Goal: Navigation & Orientation: Find specific page/section

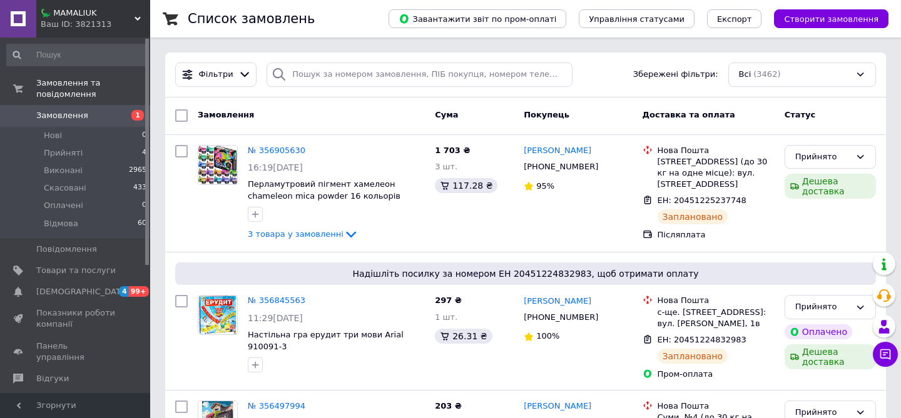
click at [134, 20] on icon at bounding box center [137, 19] width 6 height 6
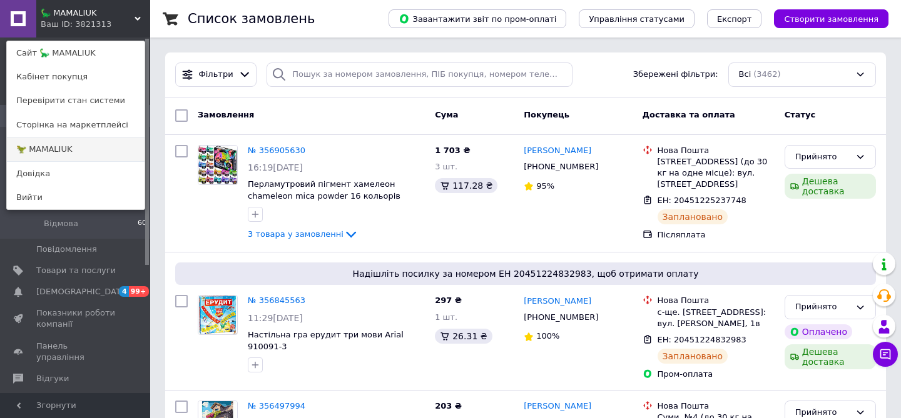
click at [54, 146] on link "🦖 MAMALIUK" at bounding box center [76, 150] width 138 height 24
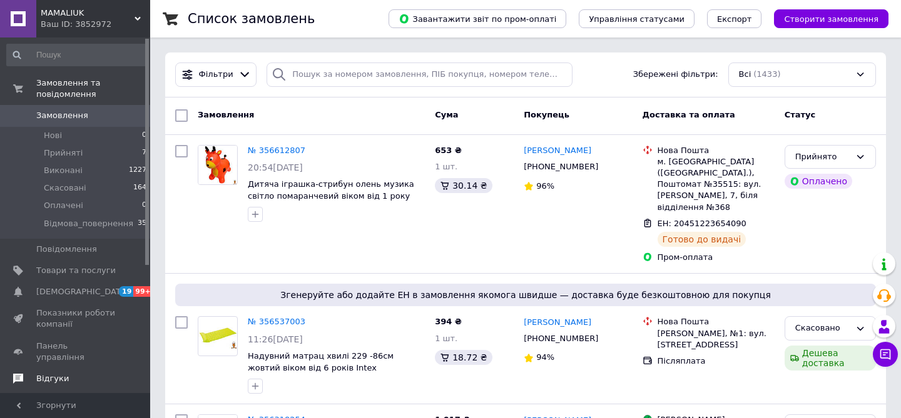
click at [49, 373] on span "Відгуки" at bounding box center [52, 378] width 33 height 11
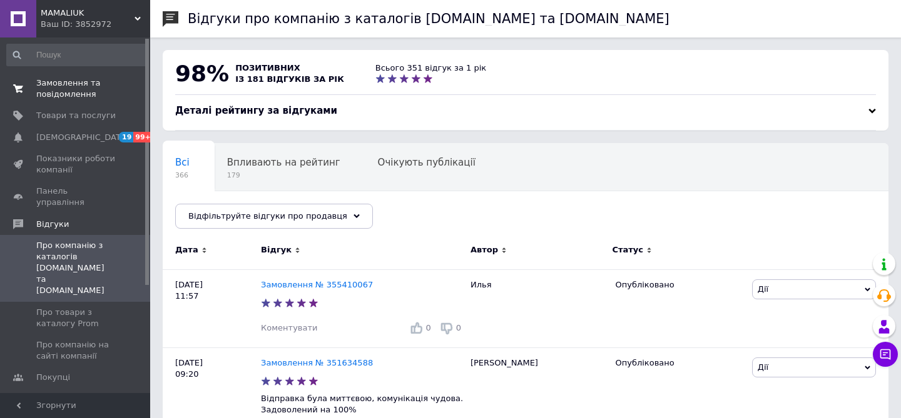
click at [69, 81] on span "Замовлення та повідомлення" at bounding box center [75, 89] width 79 height 23
